Goal: Information Seeking & Learning: Learn about a topic

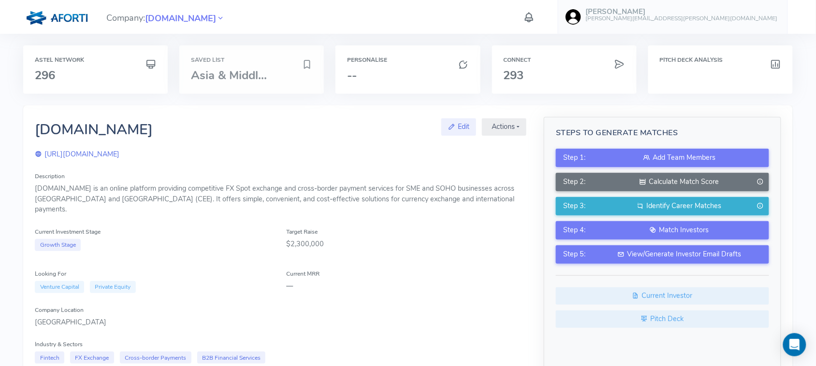
click at [235, 75] on span "Asia & Middl..." at bounding box center [229, 75] width 76 height 15
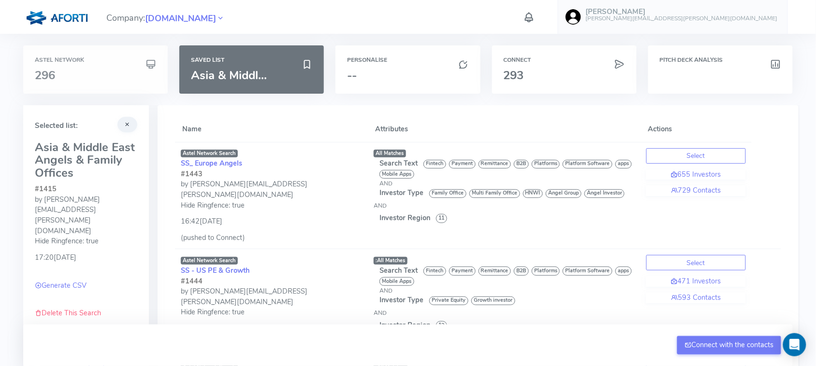
click at [66, 82] on div "Astel Network 296" at bounding box center [95, 69] width 145 height 48
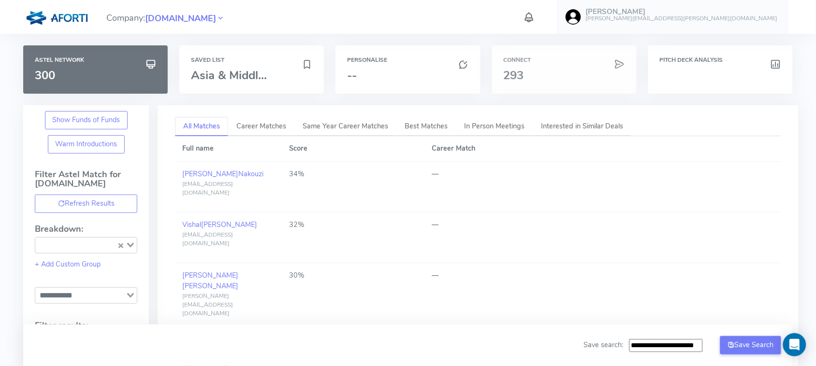
click at [529, 70] on h3 "293" at bounding box center [564, 75] width 121 height 13
